Goal: Ask a question

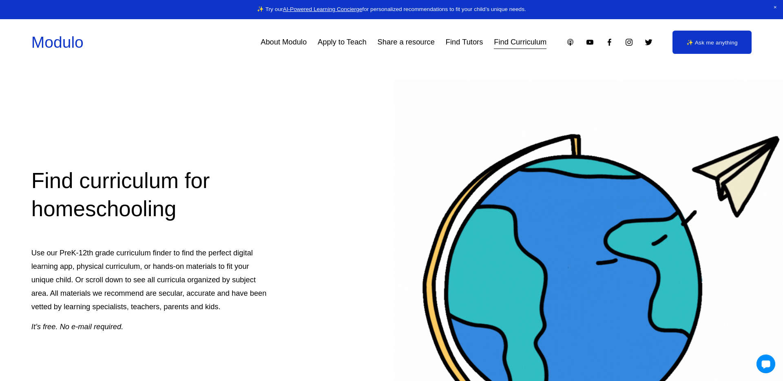
click at [765, 365] on div at bounding box center [766, 364] width 18 height 18
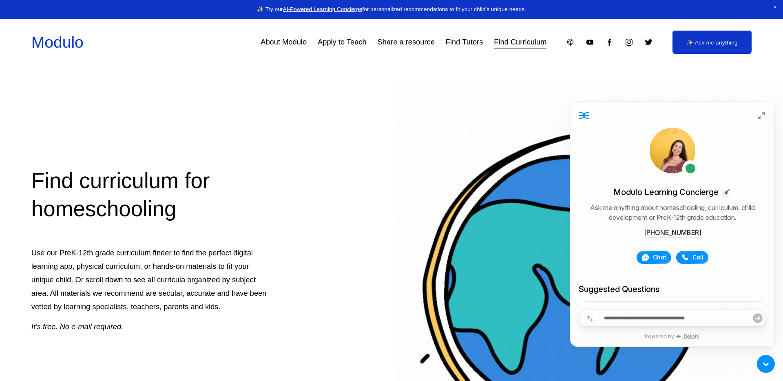
click at [639, 88] on div at bounding box center [588, 273] width 389 height 389
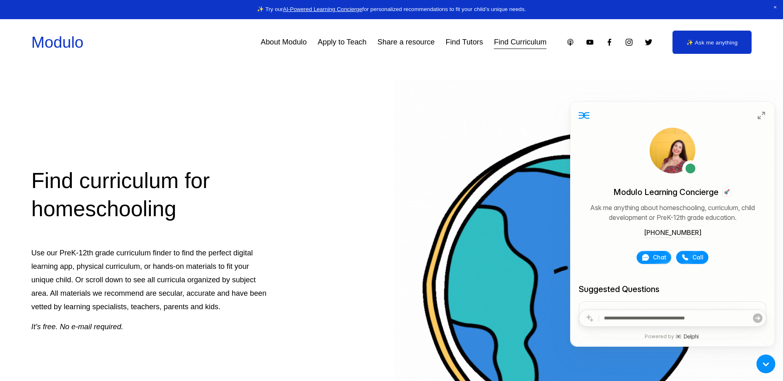
click at [768, 369] on div at bounding box center [766, 364] width 18 height 18
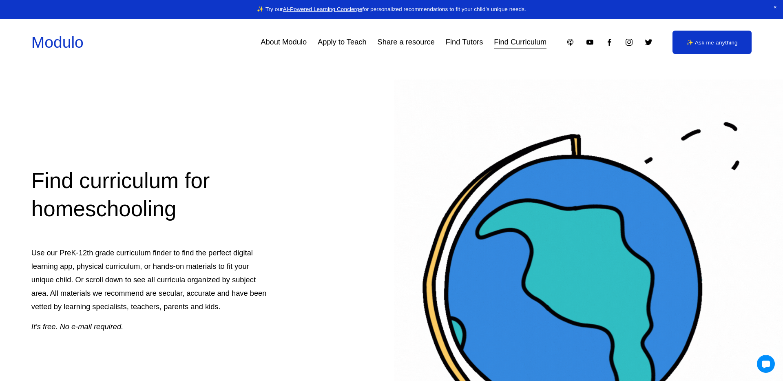
click at [332, 8] on link "AI-Powered Learning Concierge" at bounding box center [323, 9] width 80 height 6
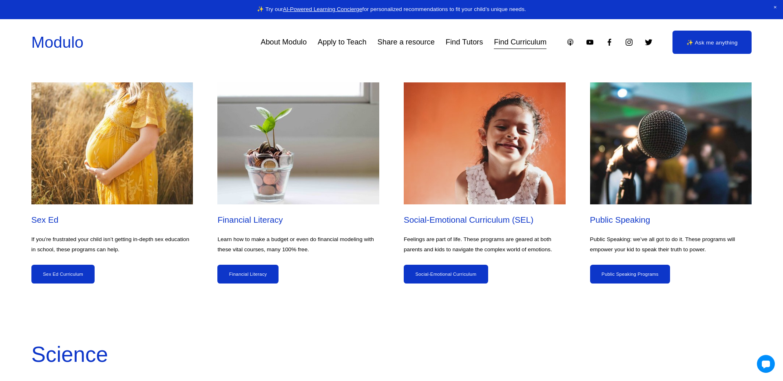
scroll to position [3087, 0]
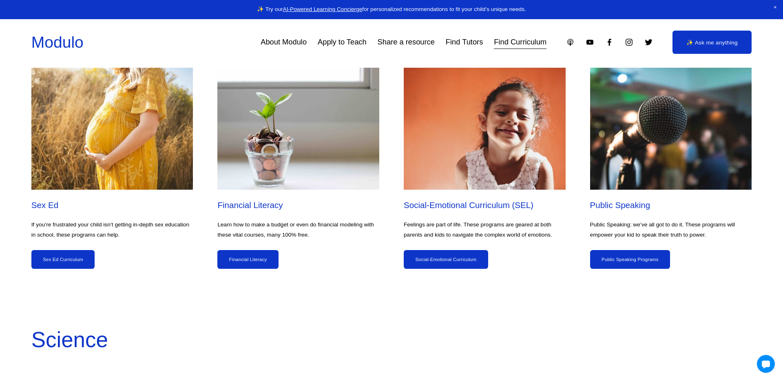
click at [59, 43] on link "Modulo" at bounding box center [57, 42] width 52 height 18
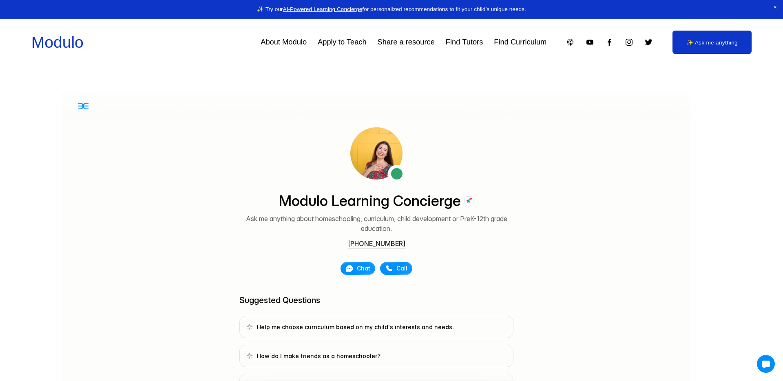
click at [716, 49] on link "✨ Ask me anything" at bounding box center [711, 42] width 79 height 23
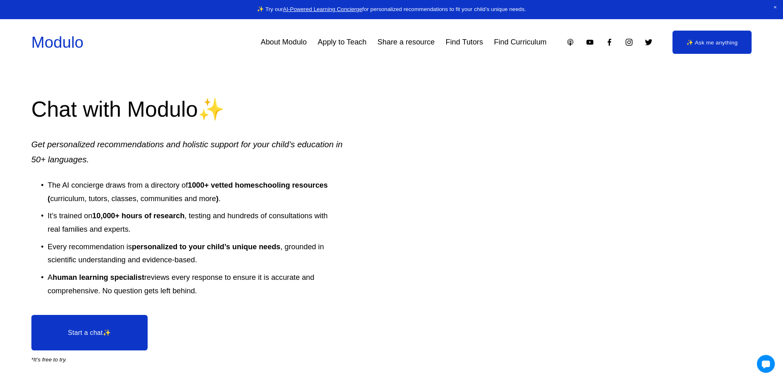
scroll to position [1377, 0]
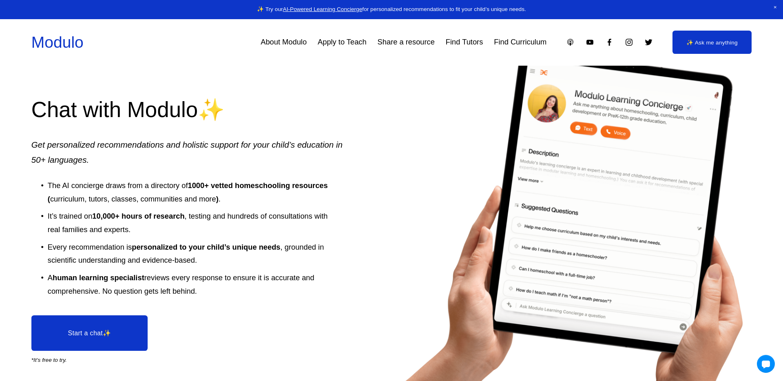
click at [104, 327] on link "Start a chat✨" at bounding box center [89, 332] width 116 height 35
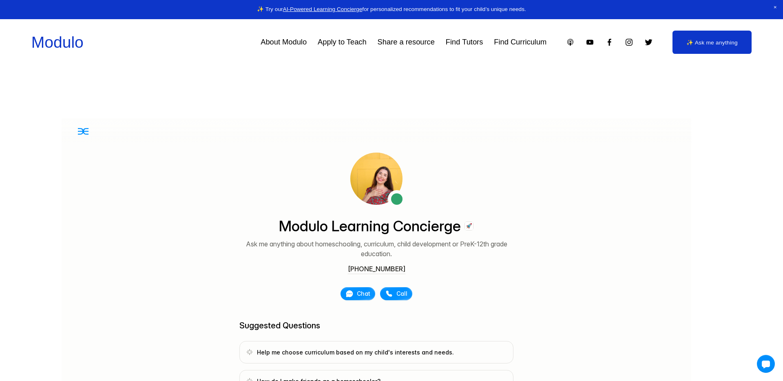
scroll to position [49, 0]
